Goal: Browse casually: Explore the website without a specific task or goal

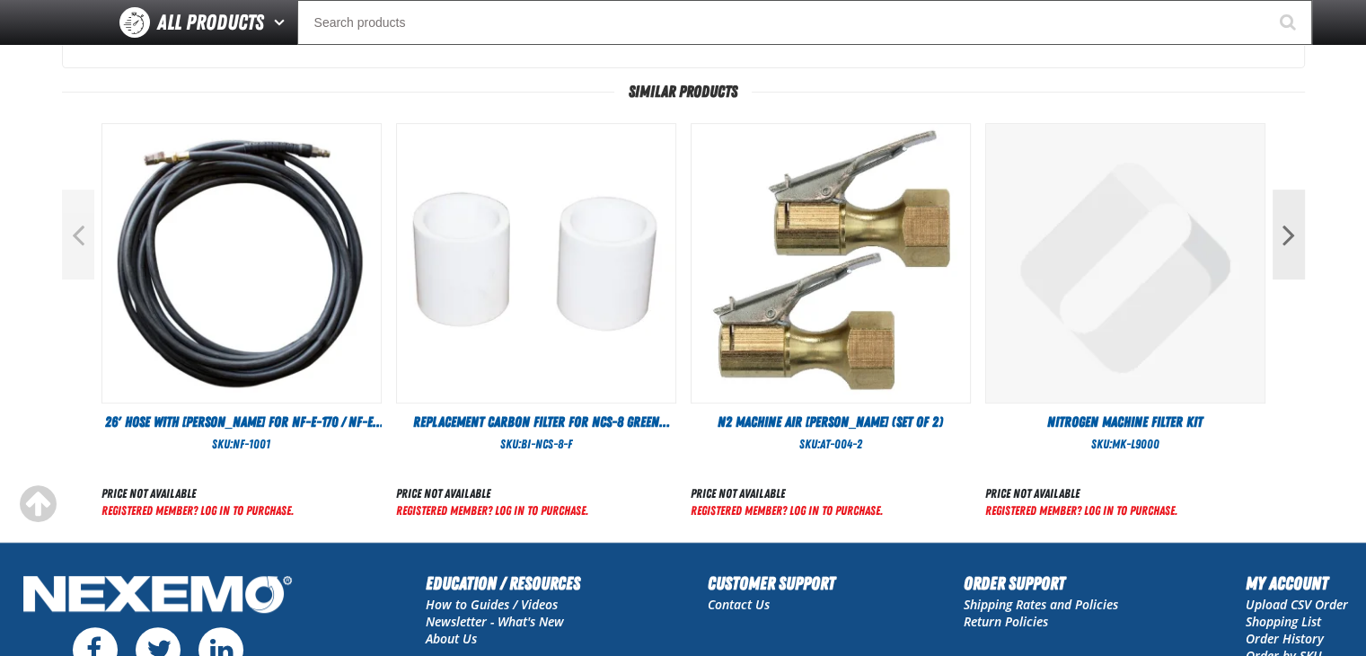
scroll to position [719, 0]
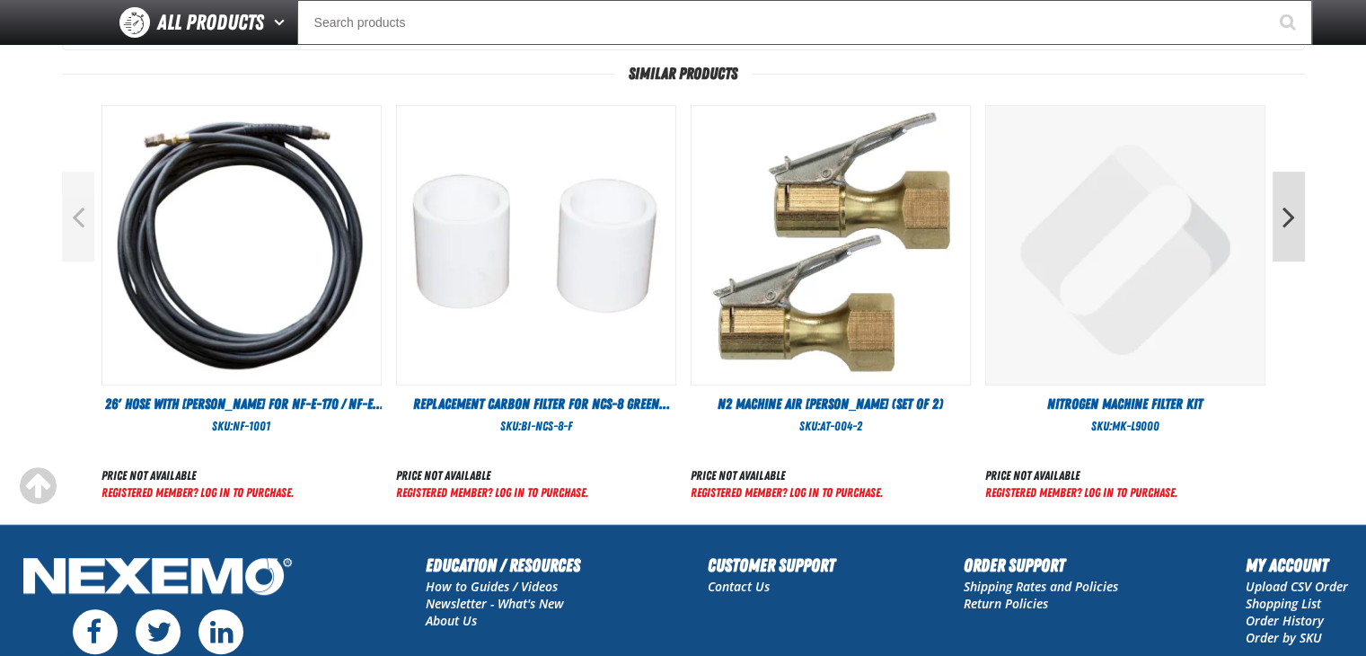
click at [1294, 228] on button "Next" at bounding box center [1289, 217] width 32 height 90
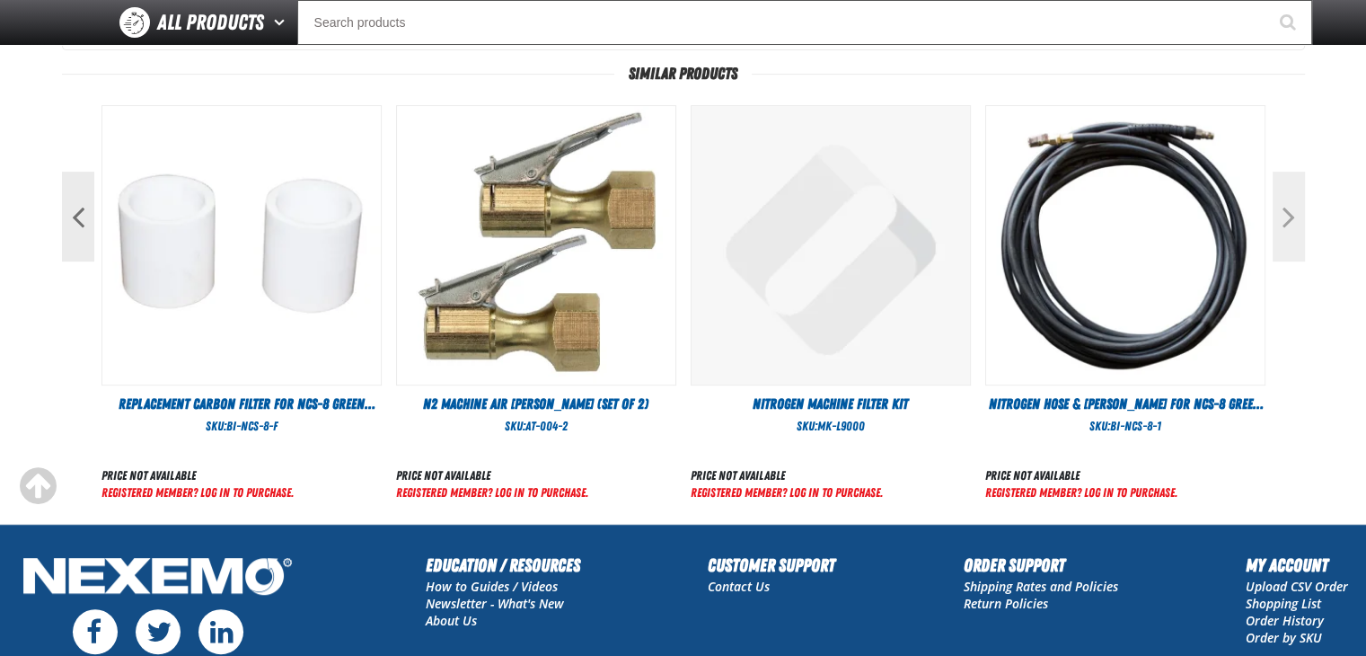
click at [1294, 228] on button "Next" at bounding box center [1289, 217] width 32 height 90
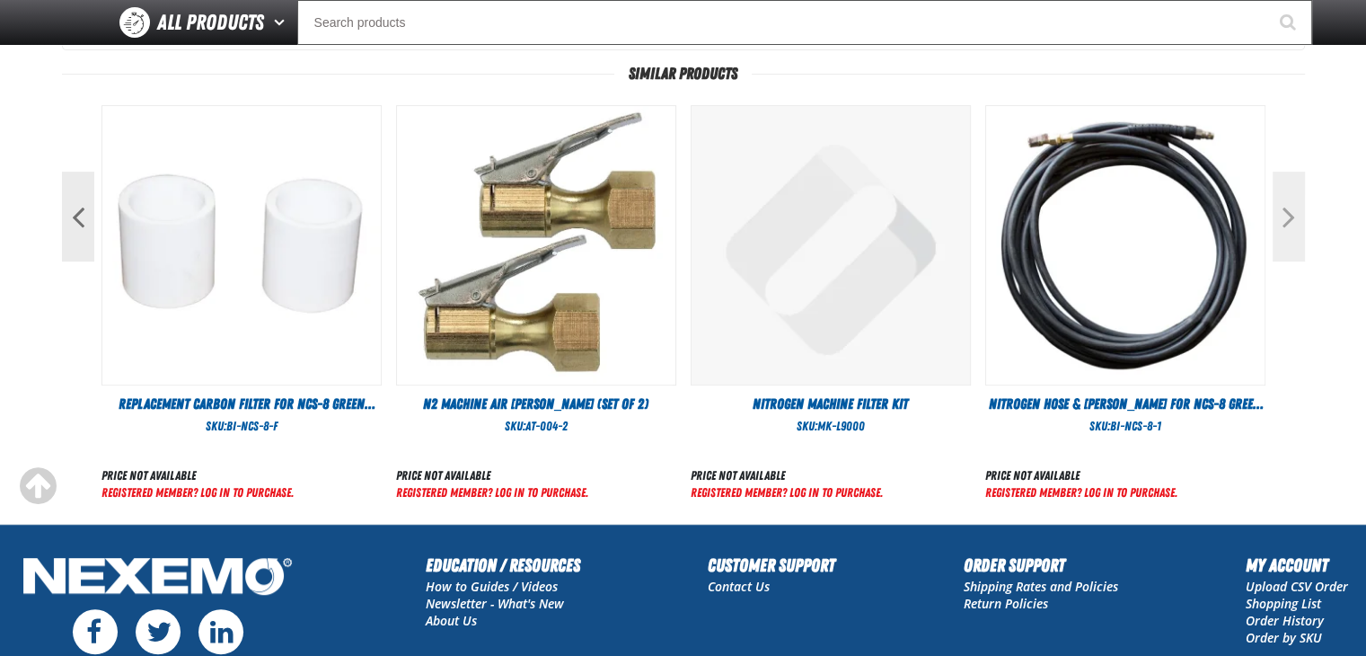
click at [1294, 228] on button "Next" at bounding box center [1289, 217] width 32 height 90
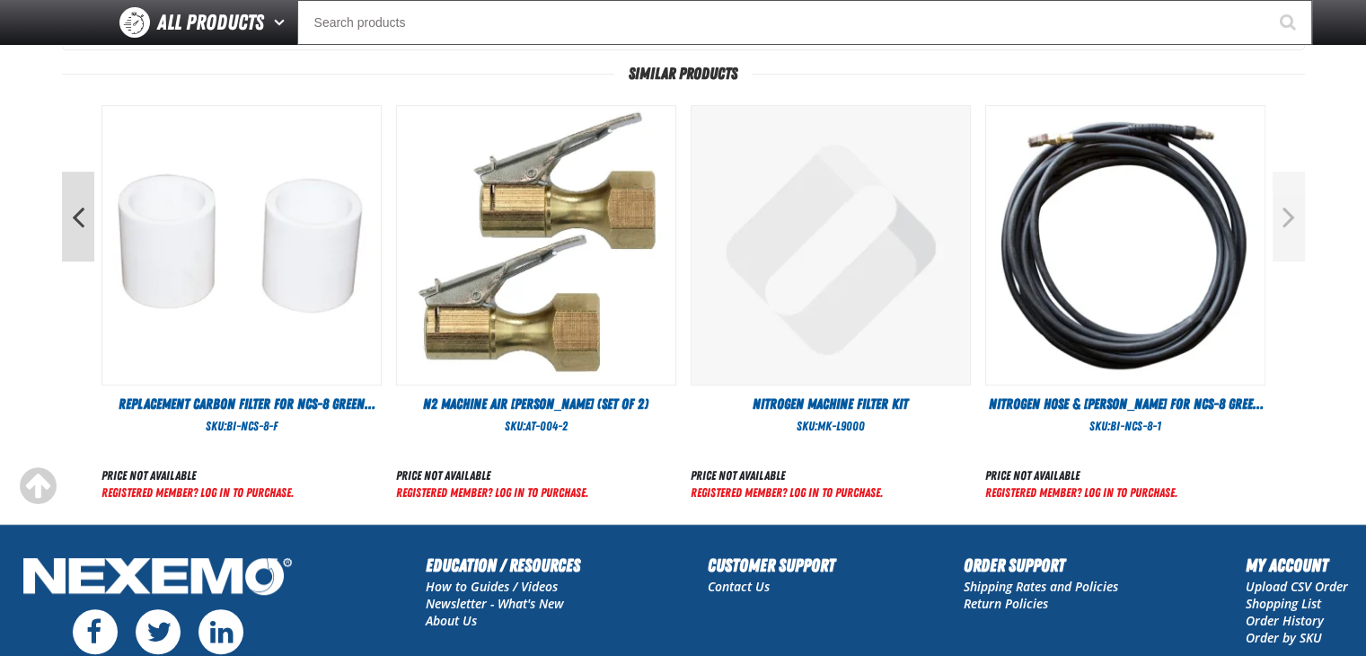
click at [84, 242] on button "Previous" at bounding box center [78, 217] width 32 height 90
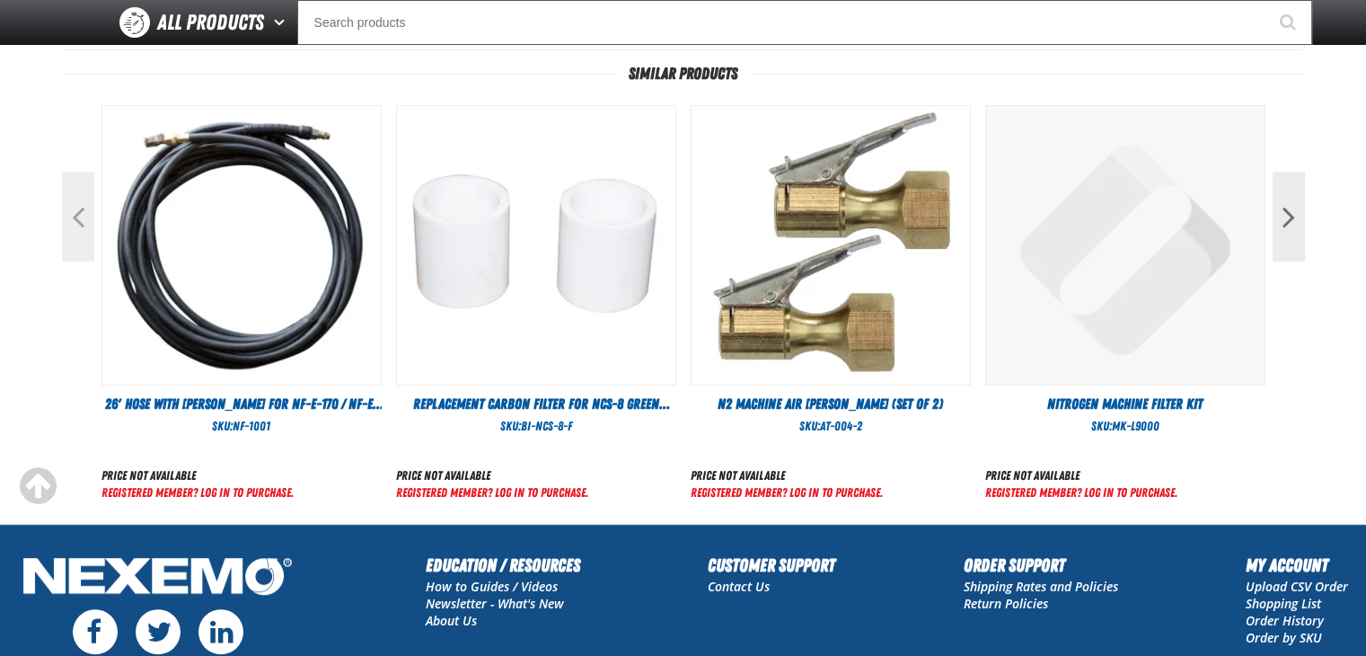
click at [84, 242] on button "Previous" at bounding box center [78, 217] width 32 height 90
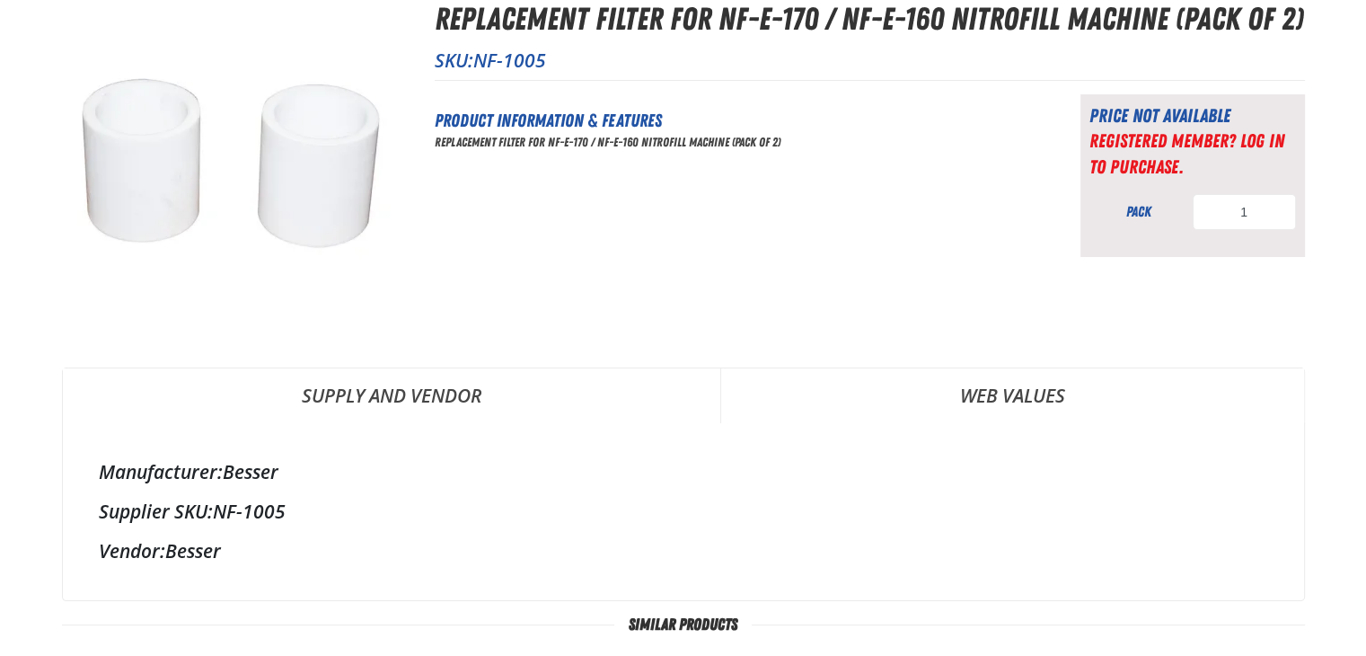
scroll to position [0, 0]
